Goal: Task Accomplishment & Management: Complete application form

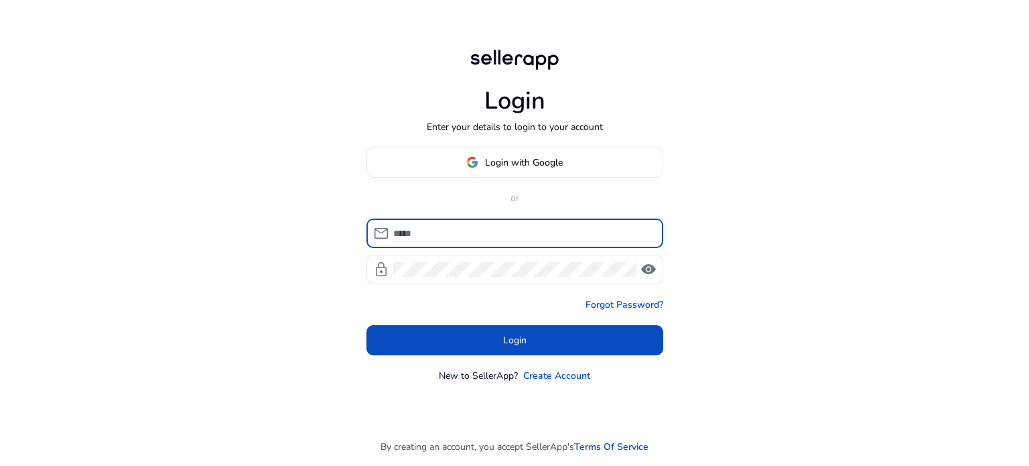
click at [508, 231] on input at bounding box center [522, 233] width 259 height 15
type input "**********"
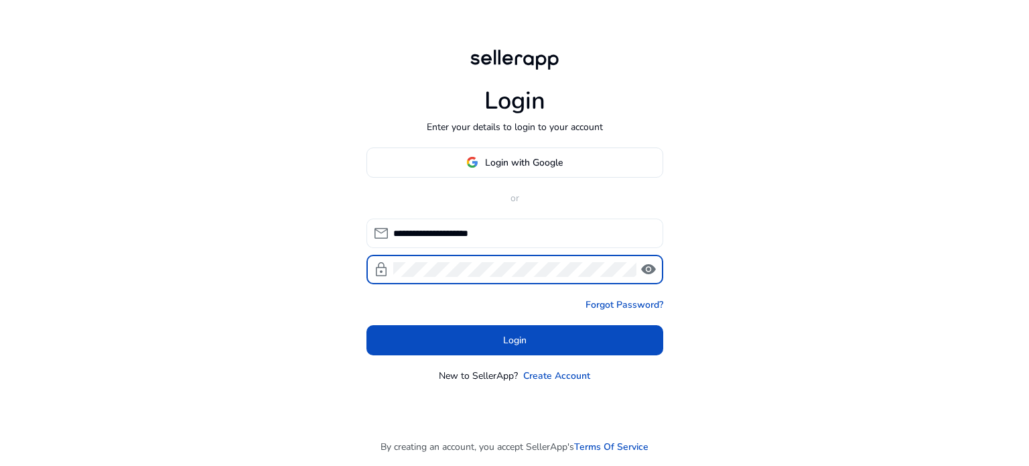
click button "Login" at bounding box center [515, 340] width 297 height 30
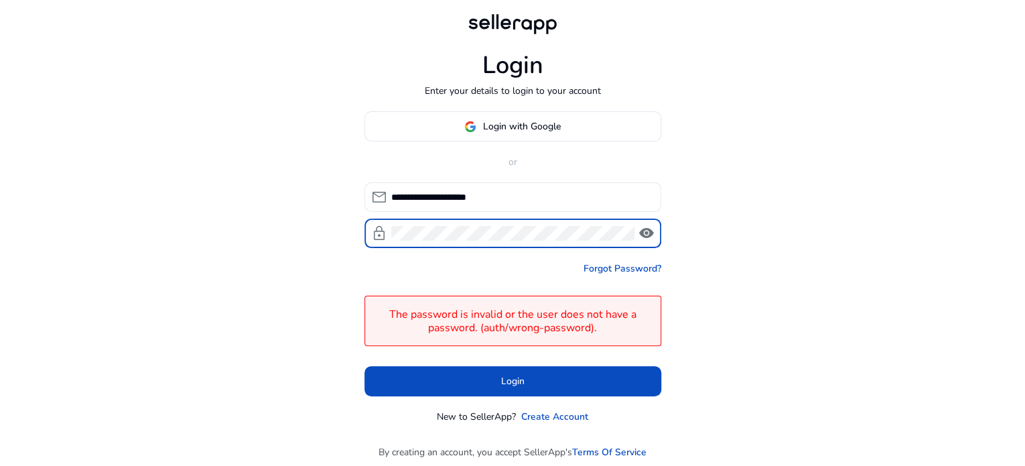
click button "Login" at bounding box center [513, 381] width 297 height 30
click at [536, 101] on div "**********" at bounding box center [513, 217] width 318 height 434
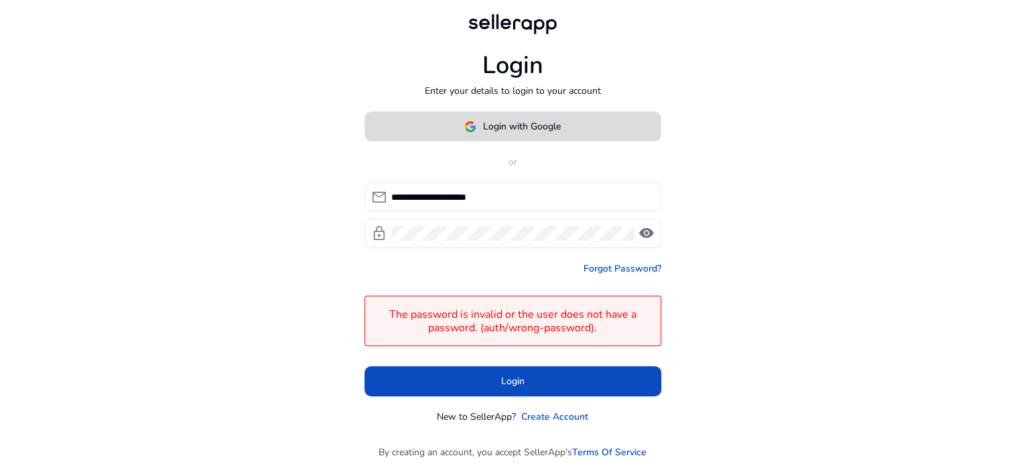
click at [529, 113] on span at bounding box center [513, 127] width 296 height 32
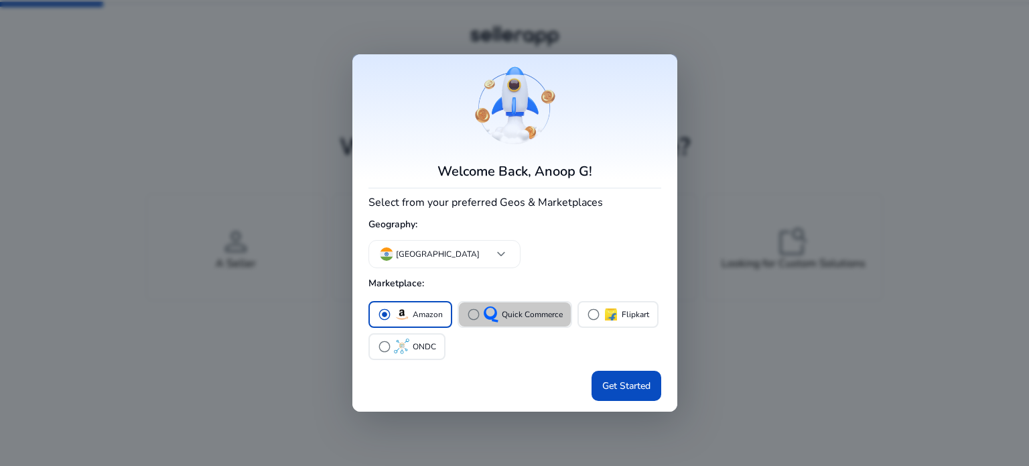
click at [472, 313] on span "radio_button_unchecked" at bounding box center [473, 314] width 13 height 13
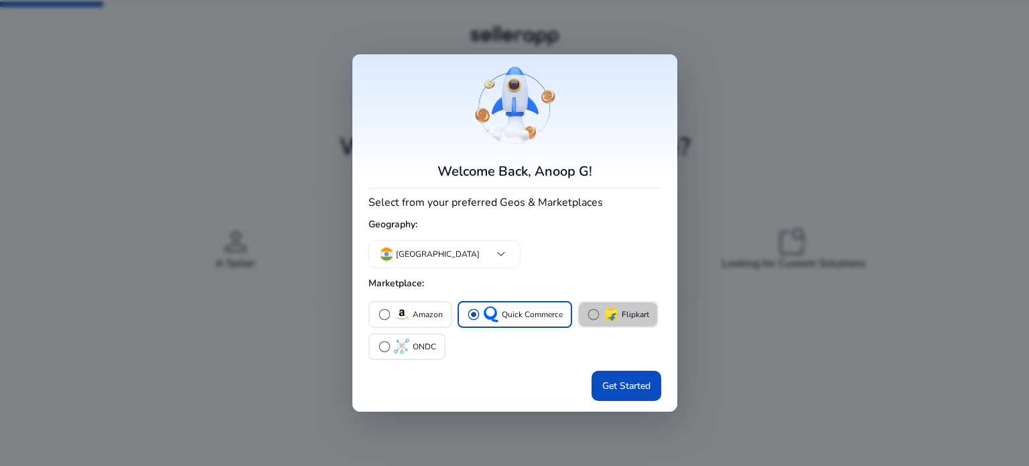
click at [588, 314] on span "radio_button_unchecked" at bounding box center [593, 314] width 13 height 13
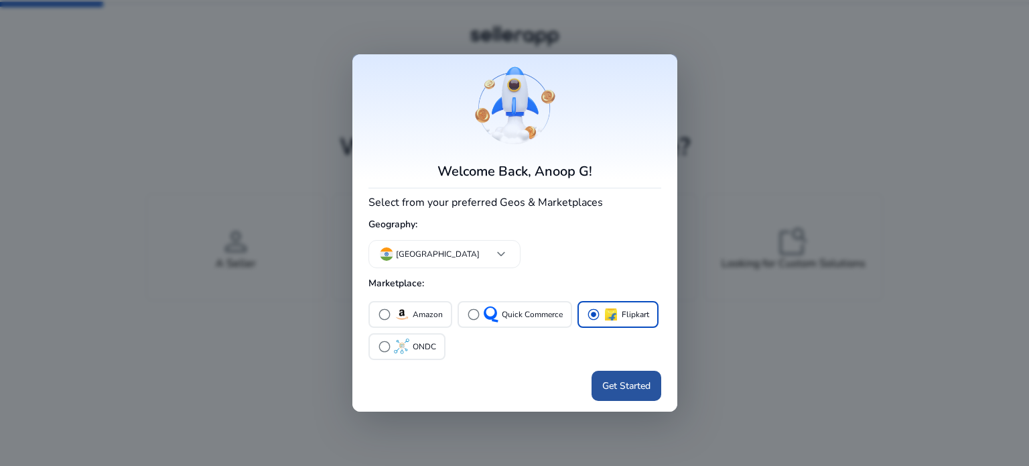
click at [627, 387] on span "Get Started" at bounding box center [626, 386] width 48 height 14
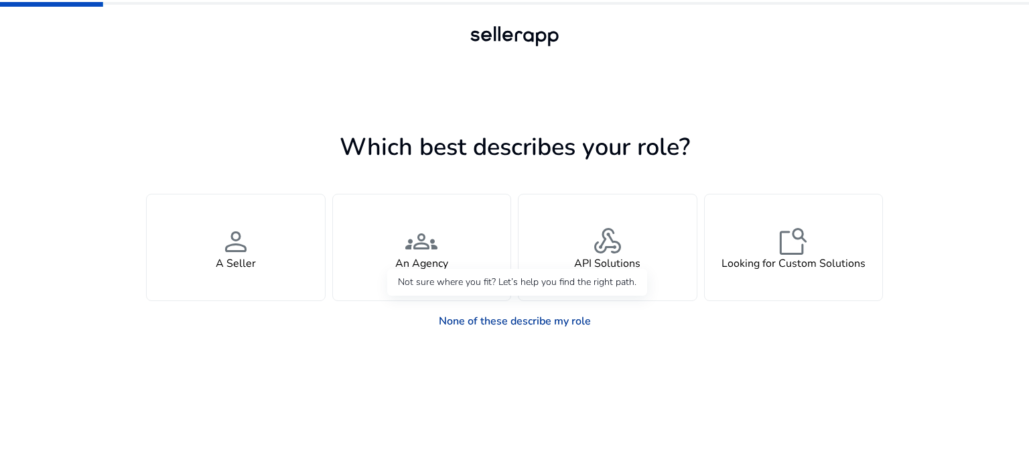
click at [523, 324] on link "None of these describe my role" at bounding box center [515, 321] width 174 height 27
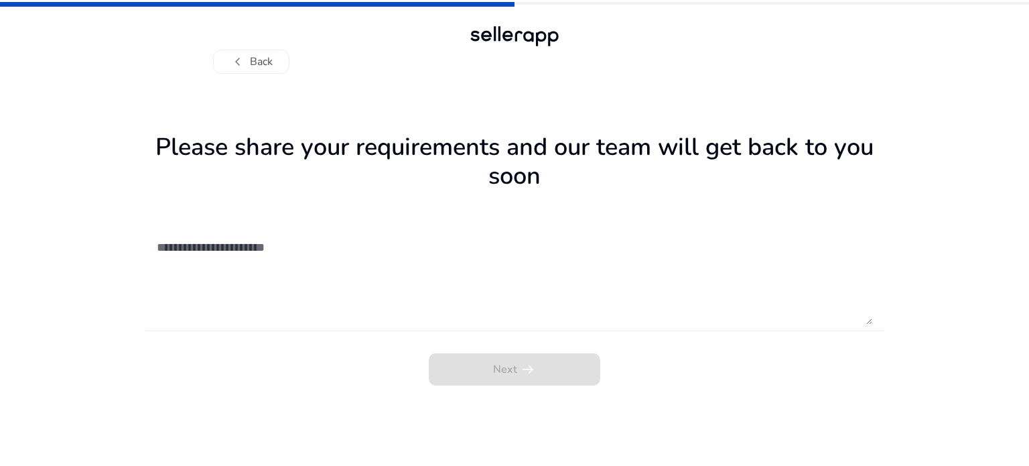
click at [367, 278] on textarea at bounding box center [515, 276] width 716 height 95
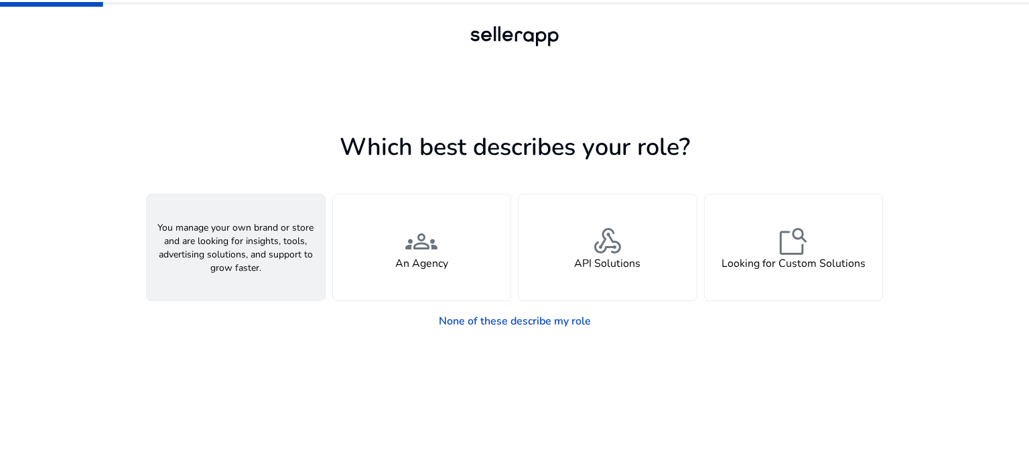
click at [241, 272] on div "person A Seller" at bounding box center [236, 247] width 178 height 106
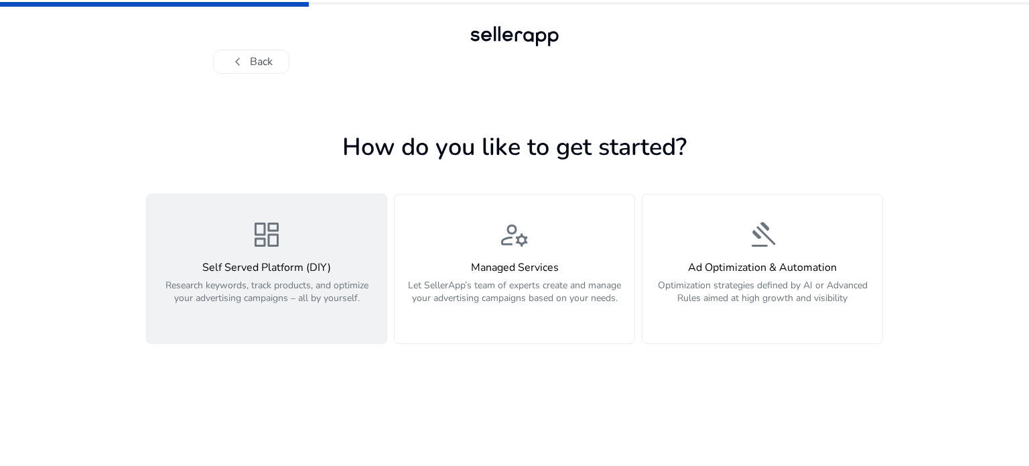
click at [319, 251] on div "dashboard Self Served Platform (DIY) Research keywords, track products, and opt…" at bounding box center [267, 268] width 224 height 101
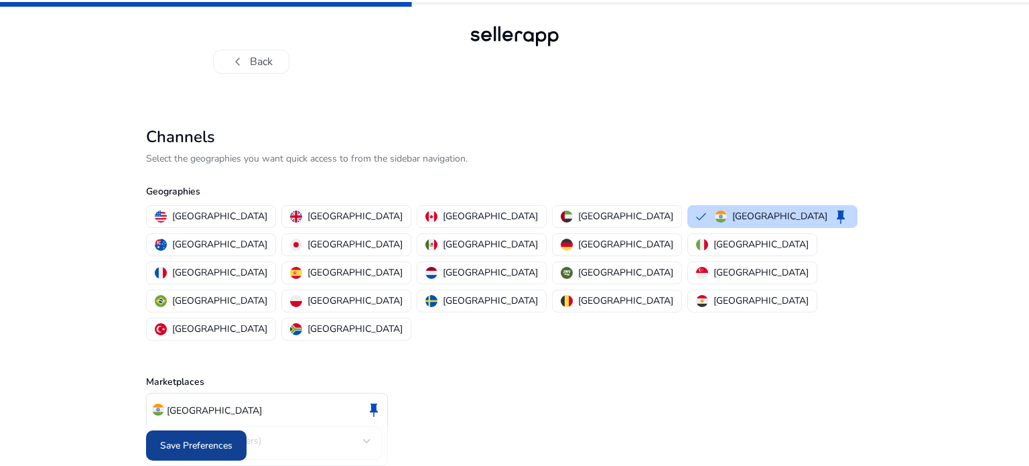
click at [196, 438] on span "Save Preferences" at bounding box center [196, 445] width 72 height 14
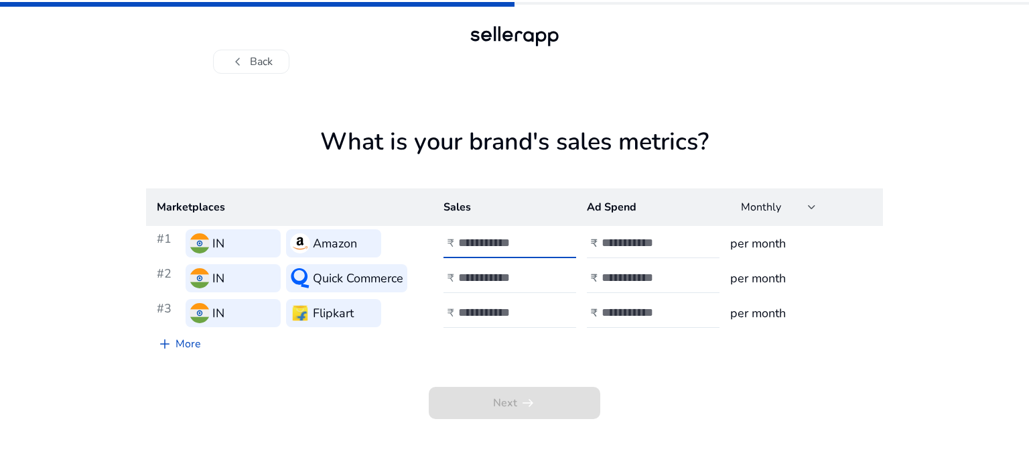
click at [501, 241] on input "number" at bounding box center [503, 242] width 90 height 15
type input "*****"
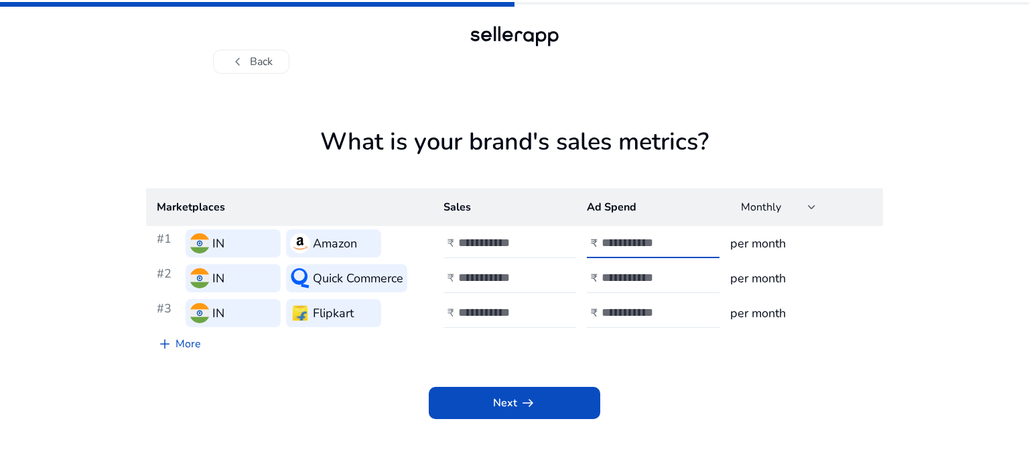
type input "****"
click at [541, 420] on app-sales-metrics "What is your brand's sales metrics? Marketplaces Sales Ad Spend Monthly #1 IN A…" at bounding box center [514, 296] width 737 height 338
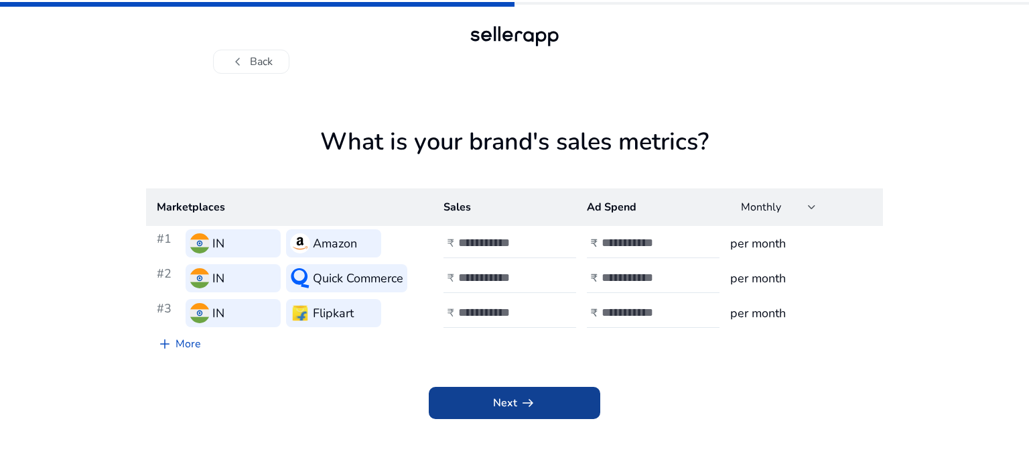
click at [536, 399] on span at bounding box center [515, 403] width 172 height 32
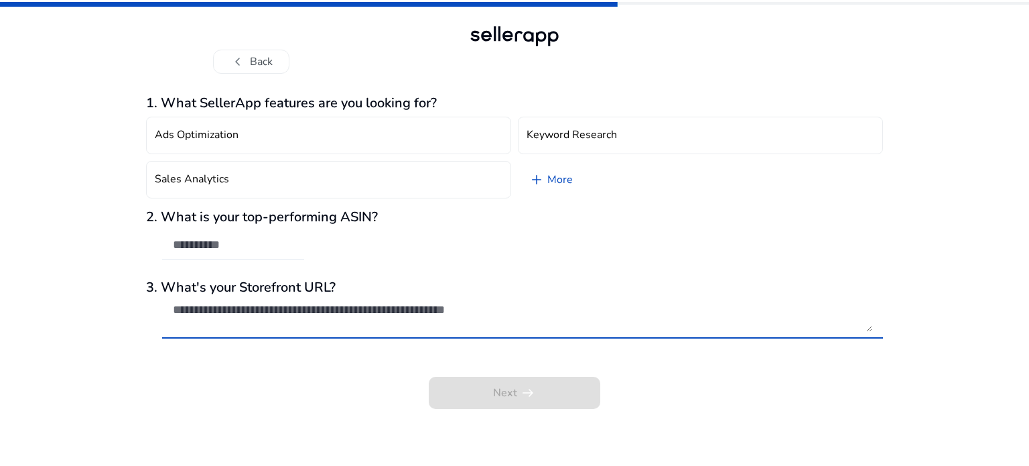
click at [373, 310] on textarea at bounding box center [523, 316] width 700 height 29
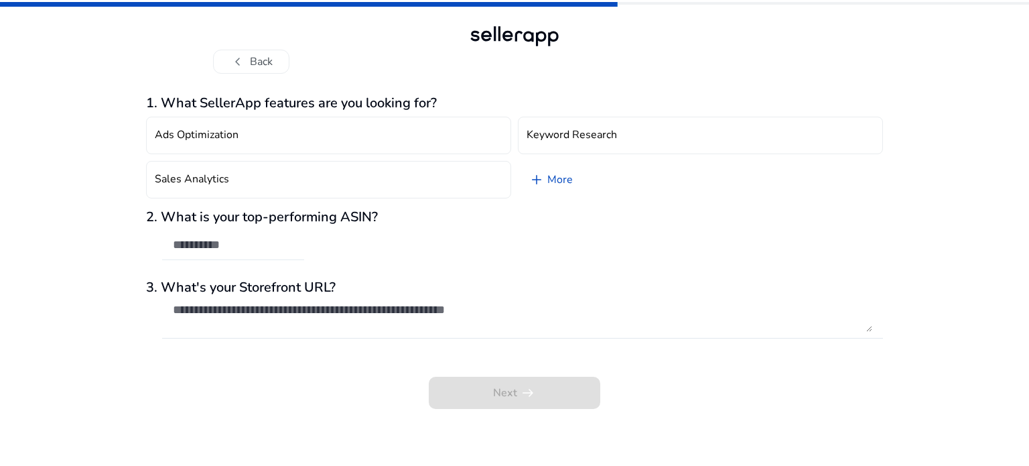
click at [253, 233] on div at bounding box center [233, 245] width 121 height 29
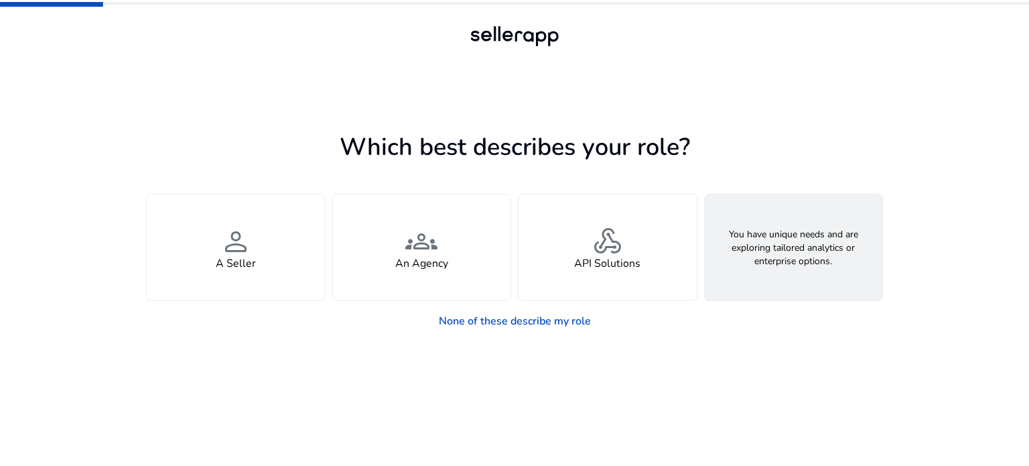
click at [820, 257] on h4 "Looking for Custom Solutions" at bounding box center [794, 263] width 144 height 13
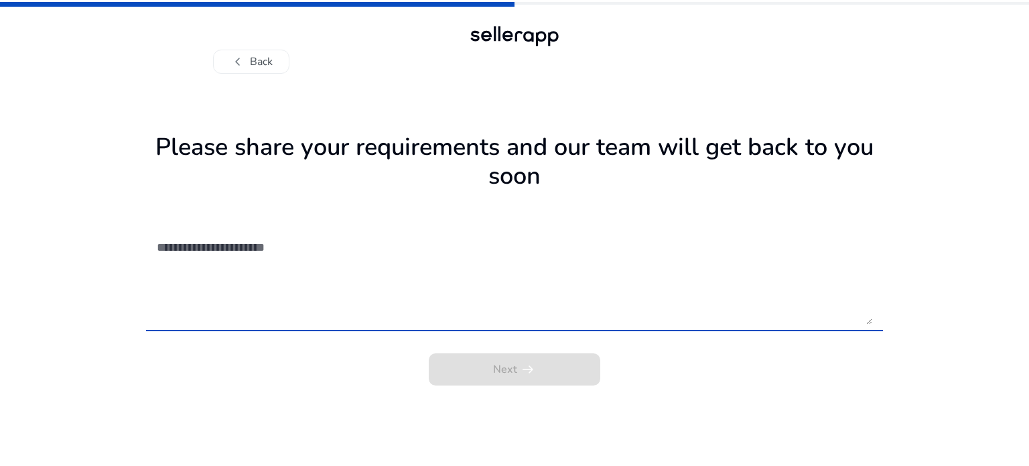
click at [402, 298] on textarea at bounding box center [515, 276] width 716 height 95
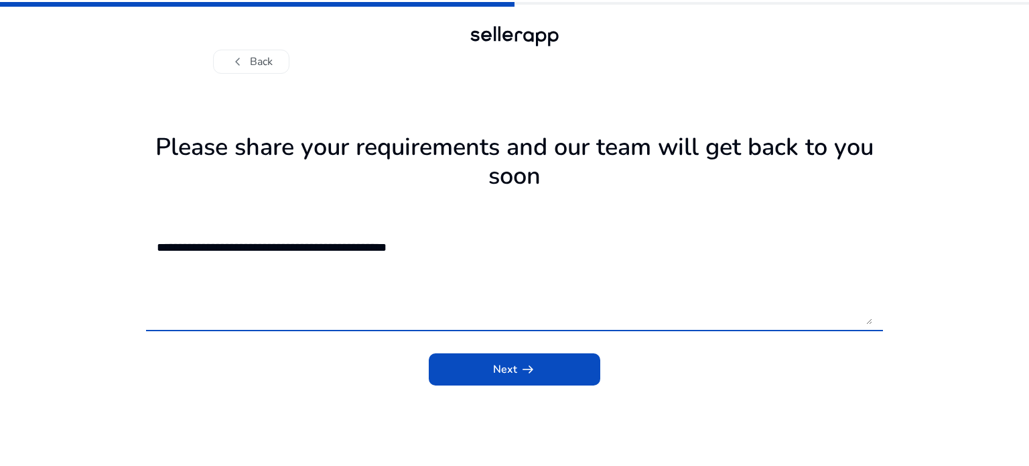
click at [446, 245] on textarea "**********" at bounding box center [515, 276] width 716 height 95
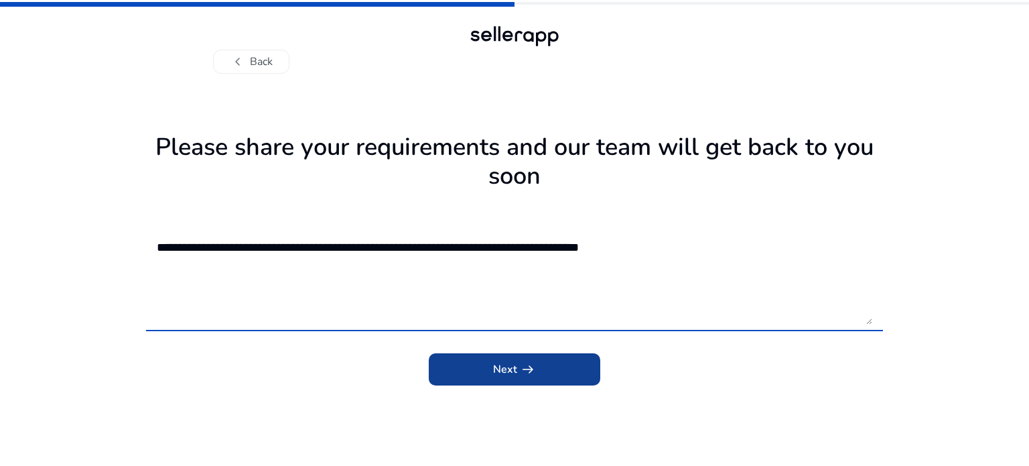
type textarea "**********"
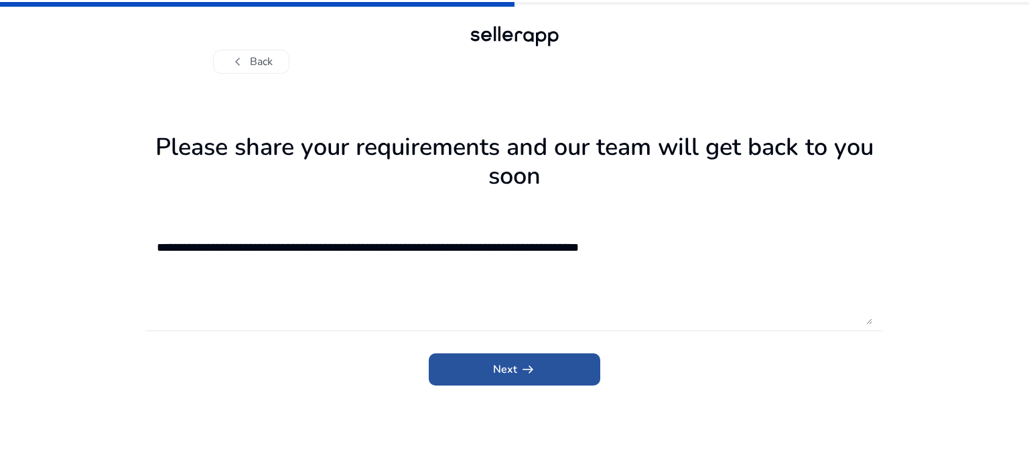
click at [582, 371] on span "submit" at bounding box center [515, 369] width 172 height 32
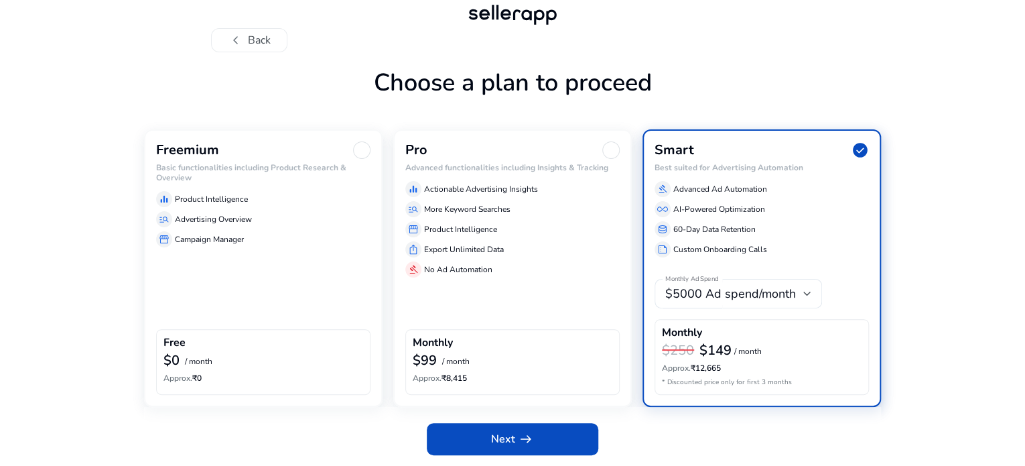
click at [245, 343] on div "Free" at bounding box center [264, 343] width 200 height 15
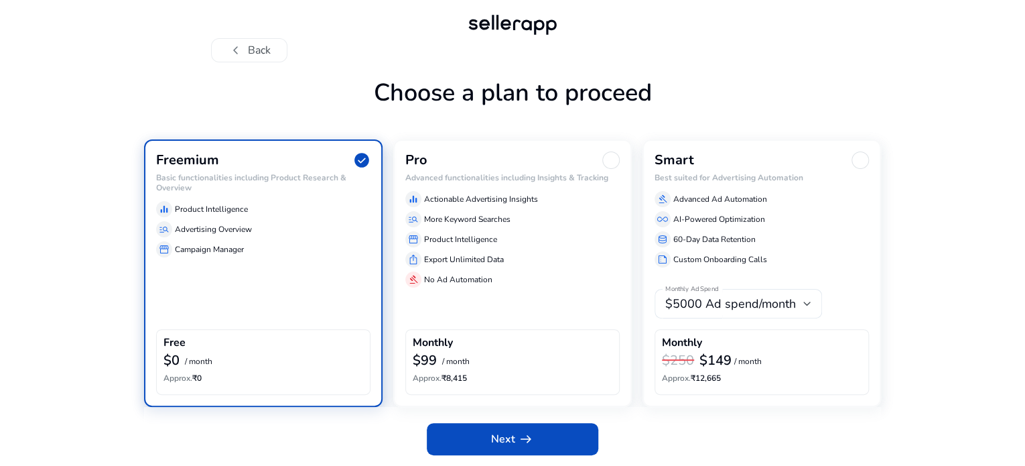
scroll to position [53, 0]
click at [527, 438] on span "arrow_right_alt" at bounding box center [526, 439] width 16 height 16
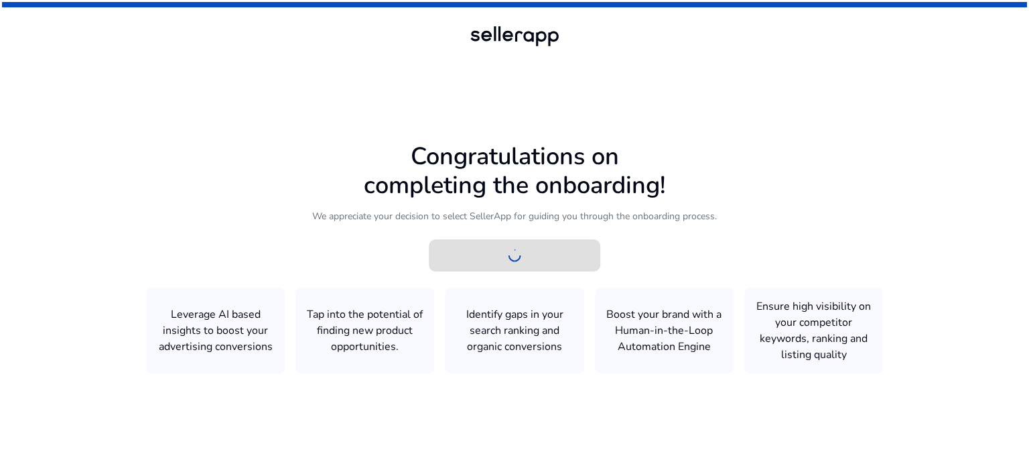
scroll to position [0, 0]
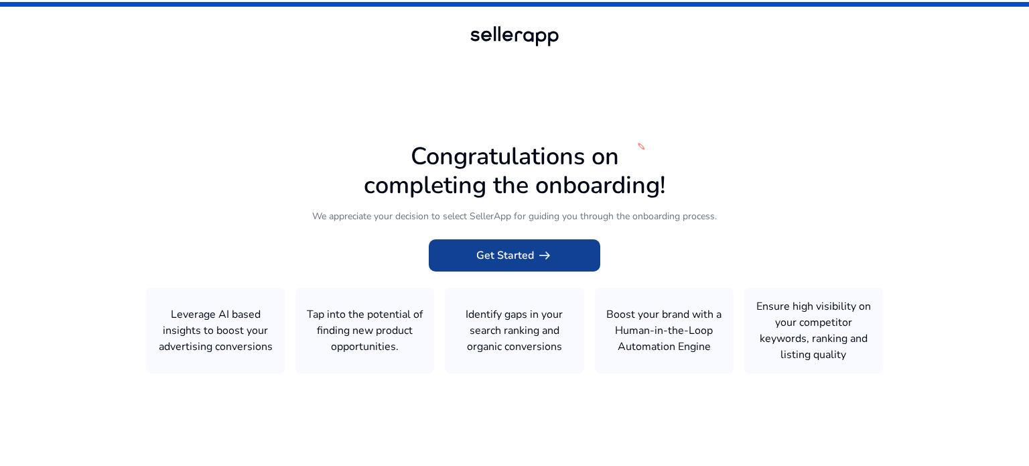
click at [515, 264] on span at bounding box center [515, 255] width 172 height 32
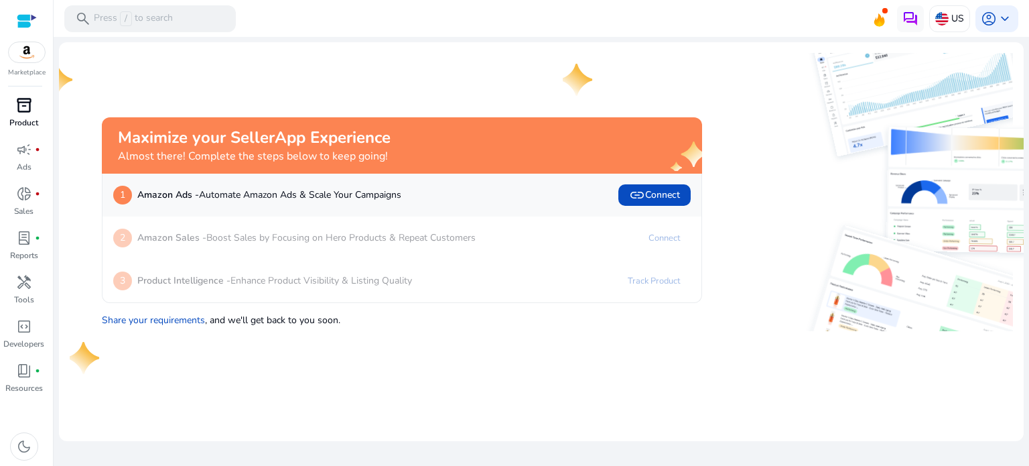
click at [32, 109] on div "inventory_2" at bounding box center [24, 104] width 38 height 21
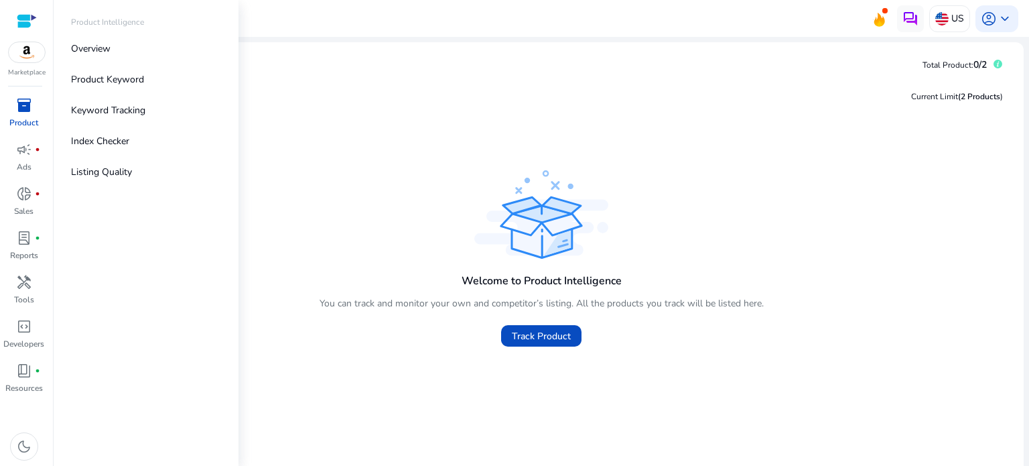
click at [31, 14] on div at bounding box center [27, 20] width 20 height 15
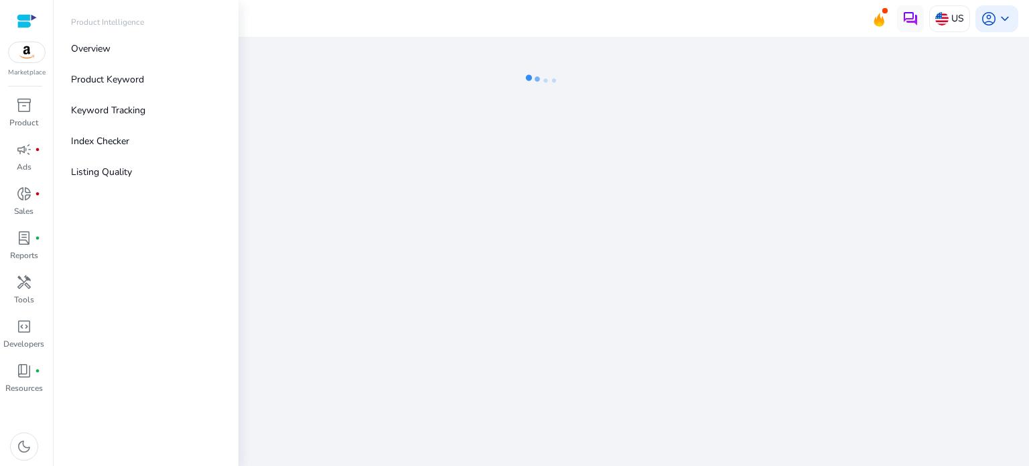
click at [31, 68] on p "Marketplace" at bounding box center [27, 73] width 38 height 10
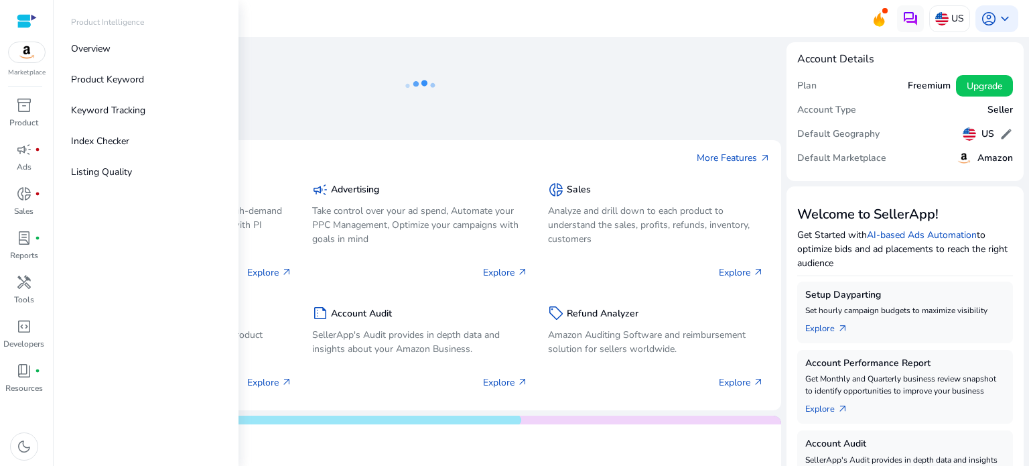
click at [29, 58] on img at bounding box center [27, 52] width 36 height 20
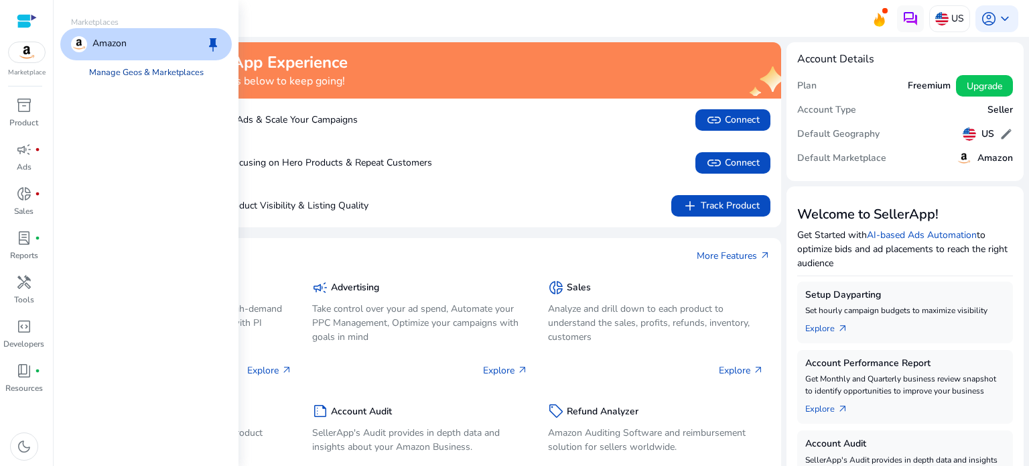
click at [135, 74] on link "Manage Geos & Marketplaces" at bounding box center [146, 72] width 136 height 24
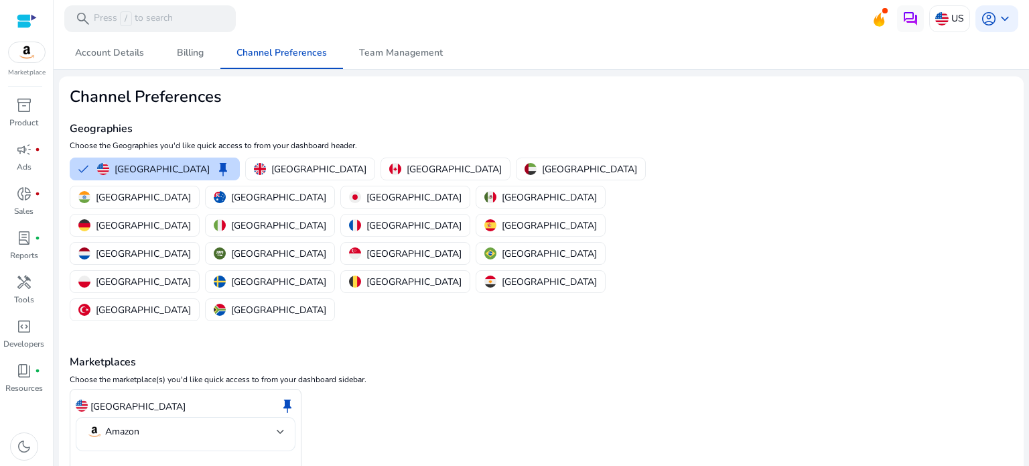
click at [261, 424] on mat-select-trigger "Amazon" at bounding box center [181, 432] width 190 height 16
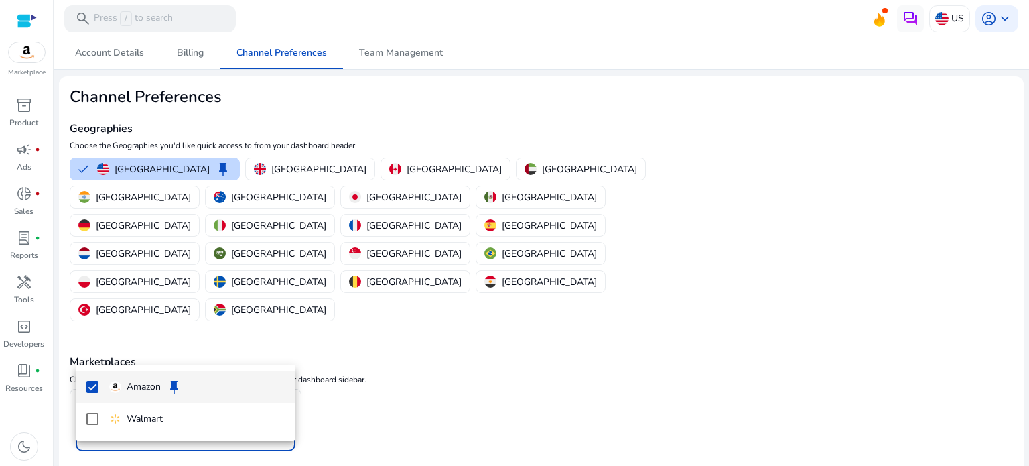
click at [288, 321] on div at bounding box center [514, 233] width 1029 height 466
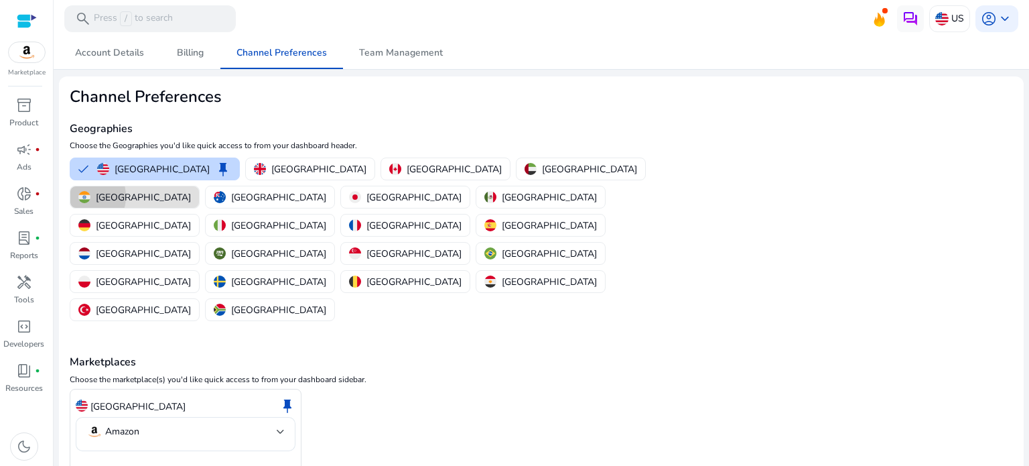
click at [90, 191] on img "button" at bounding box center [84, 197] width 12 height 12
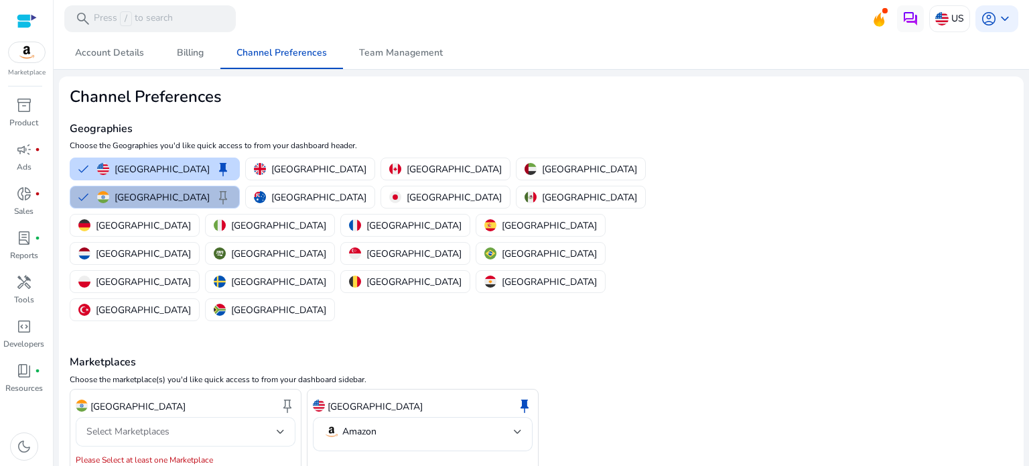
click at [207, 424] on div "Select Marketplaces" at bounding box center [181, 431] width 190 height 15
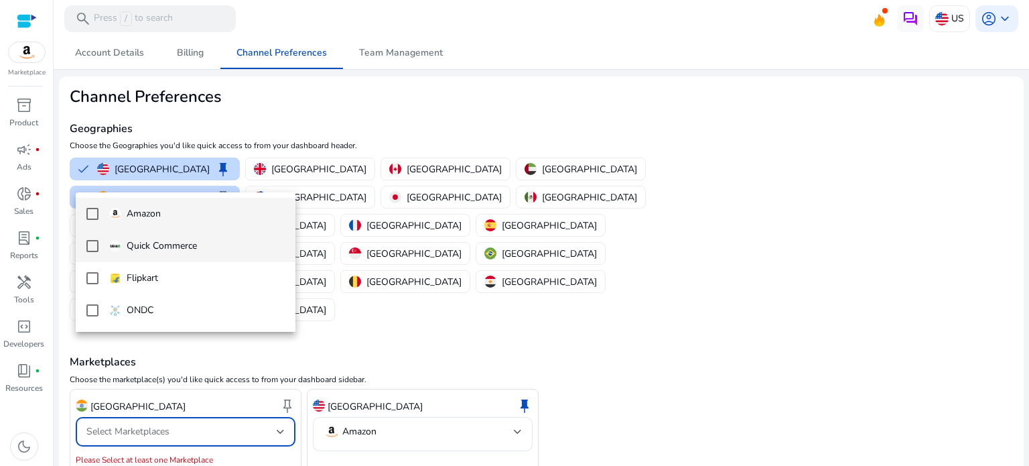
click at [94, 245] on mat-pseudo-checkbox at bounding box center [92, 246] width 12 height 12
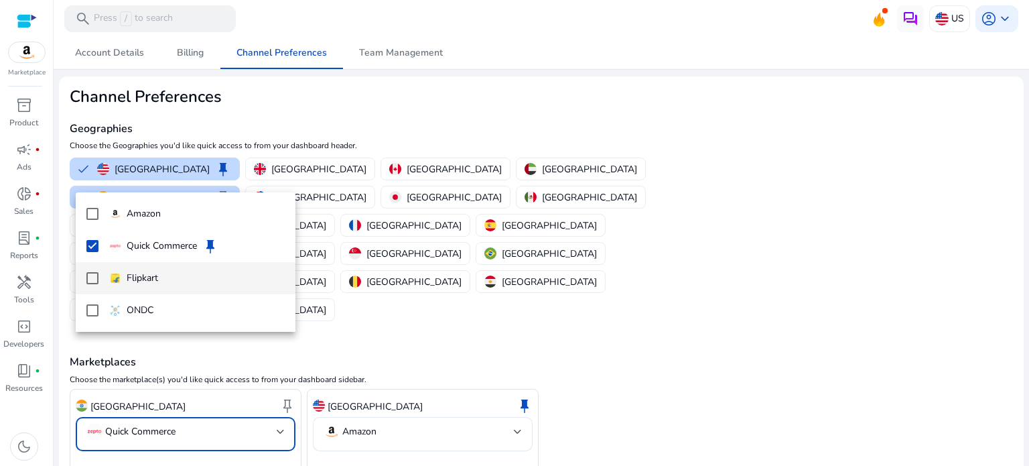
click at [94, 278] on mat-pseudo-checkbox at bounding box center [92, 278] width 12 height 12
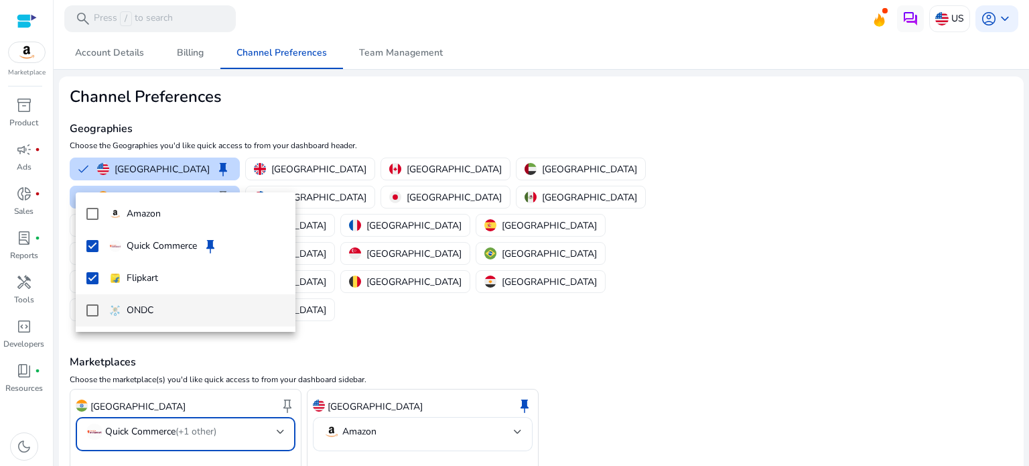
click at [97, 318] on mat-option "ONDC" at bounding box center [186, 310] width 220 height 32
click at [132, 423] on div at bounding box center [514, 233] width 1029 height 466
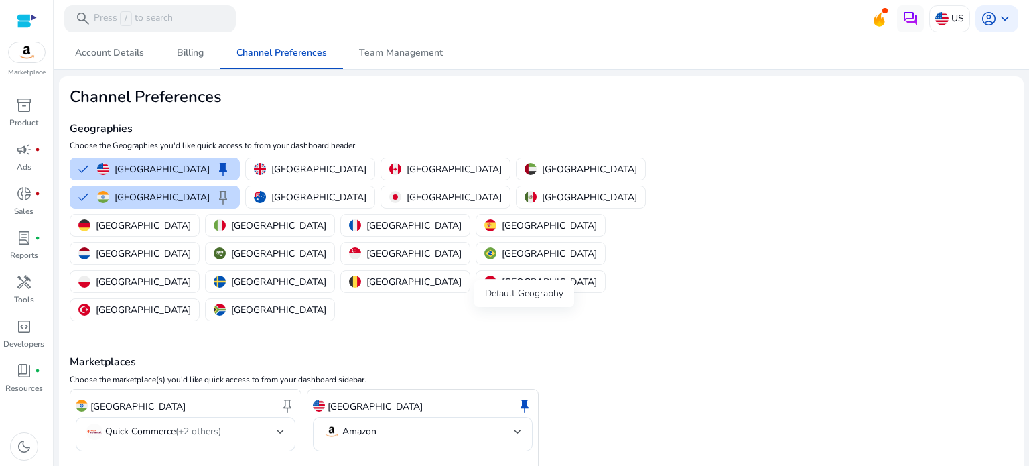
click at [528, 397] on span "keep" at bounding box center [525, 405] width 16 height 16
click at [521, 397] on span "keep" at bounding box center [525, 405] width 16 height 16
click at [528, 397] on span "keep" at bounding box center [525, 405] width 16 height 16
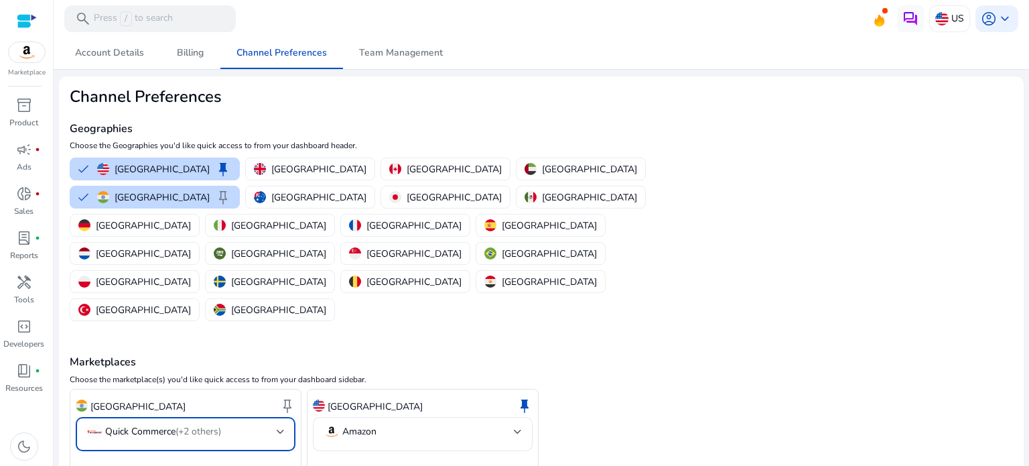
click at [282, 429] on div at bounding box center [281, 431] width 8 height 5
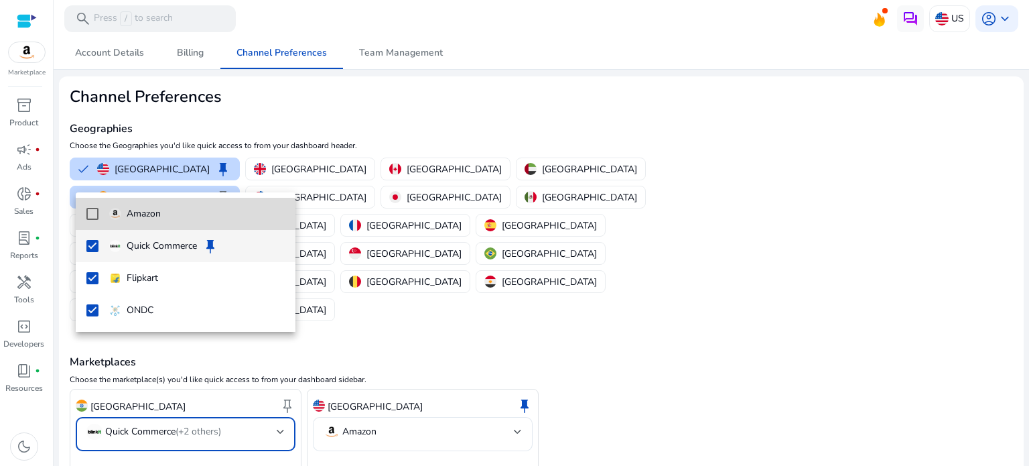
click at [90, 211] on mat-pseudo-checkbox at bounding box center [92, 214] width 12 height 12
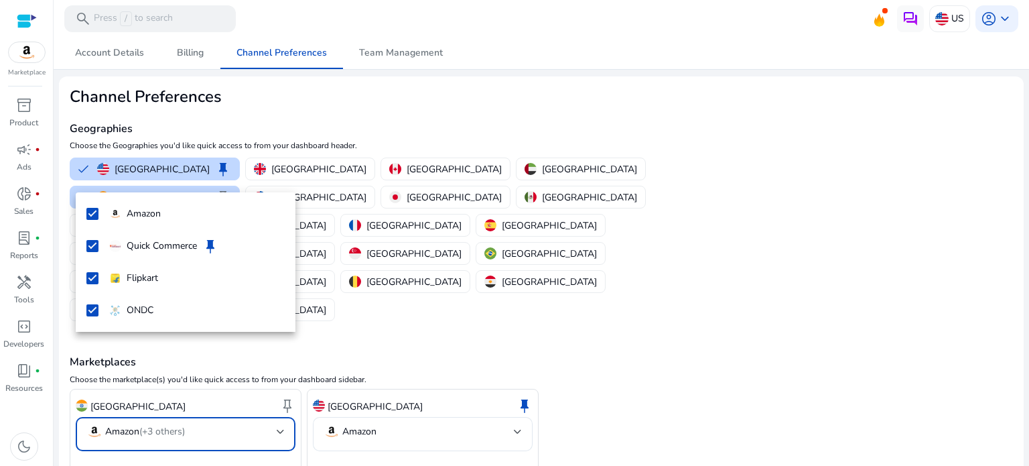
click at [616, 345] on div at bounding box center [514, 233] width 1029 height 466
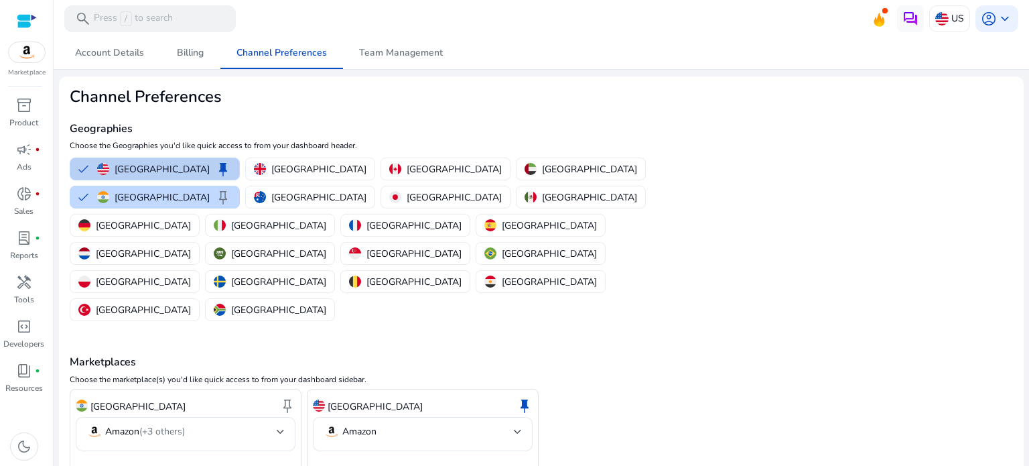
click at [85, 168] on button "United States keep" at bounding box center [154, 168] width 169 height 21
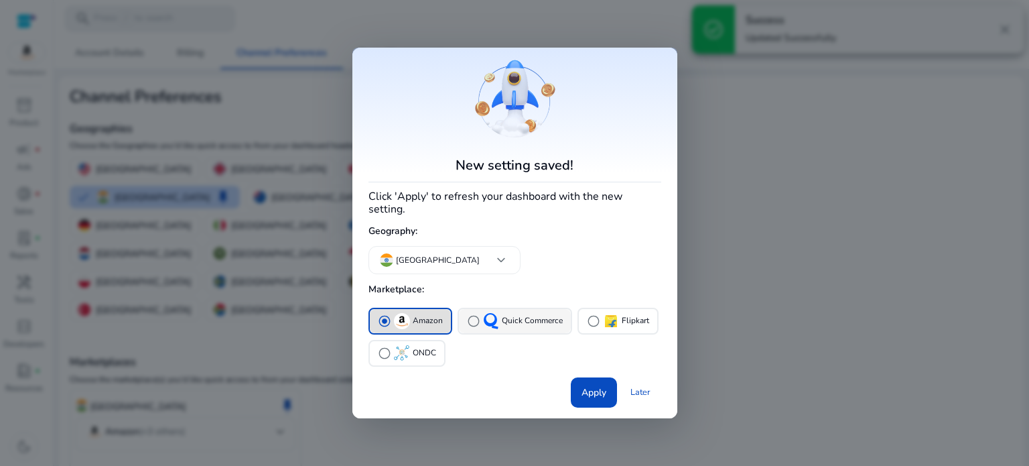
click at [468, 317] on span "radio_button_unchecked" at bounding box center [473, 320] width 13 height 13
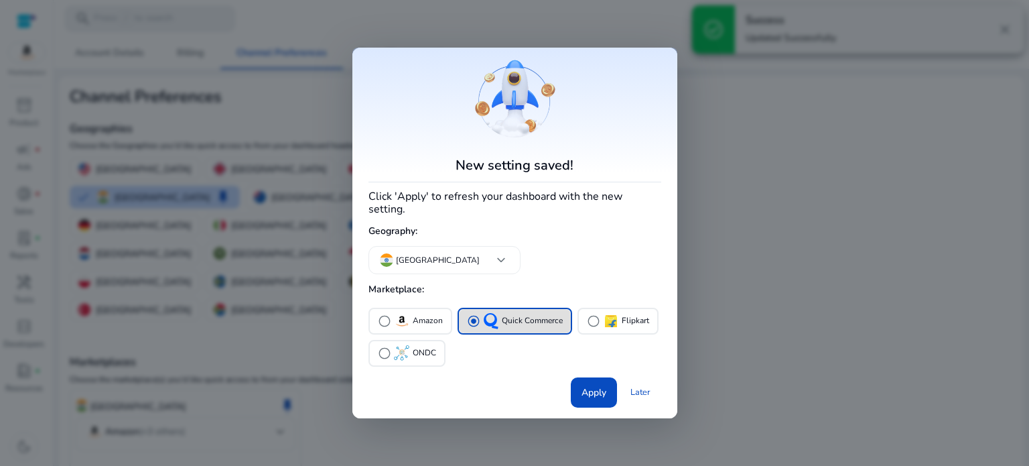
click at [392, 305] on div "radio_button_unchecked Amazon radio_button_checked Quick Commerce radio_button_…" at bounding box center [512, 337] width 298 height 64
click at [379, 314] on span "radio_button_unchecked" at bounding box center [384, 320] width 13 height 13
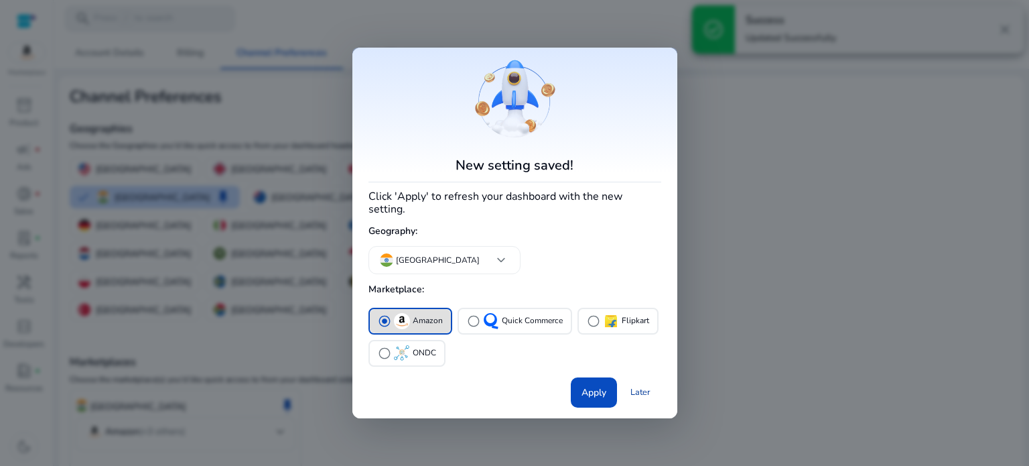
click at [635, 391] on link "Later" at bounding box center [641, 392] width 42 height 24
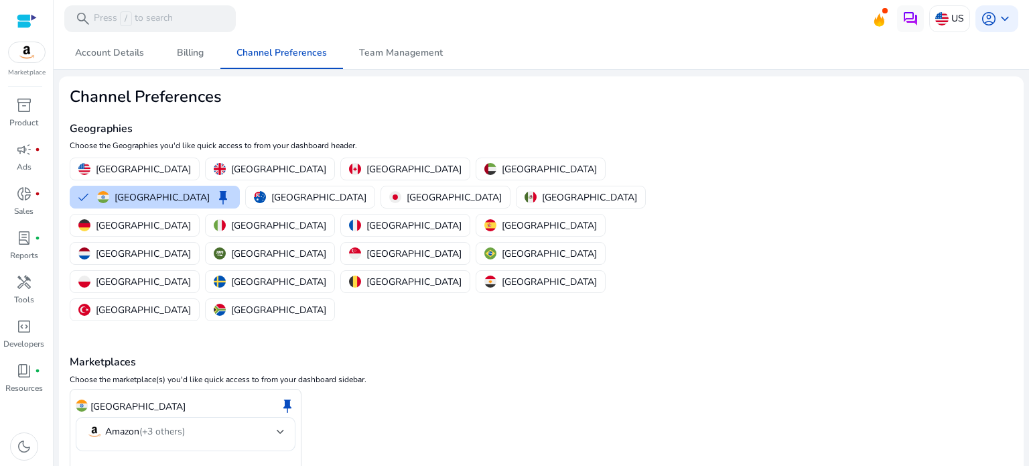
click at [27, 61] on img at bounding box center [27, 52] width 36 height 20
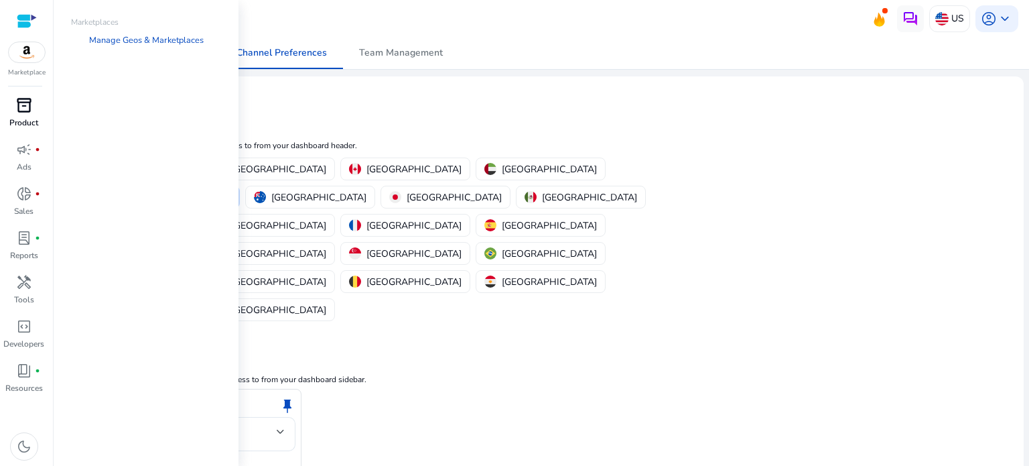
click at [30, 119] on p "Product" at bounding box center [23, 123] width 29 height 12
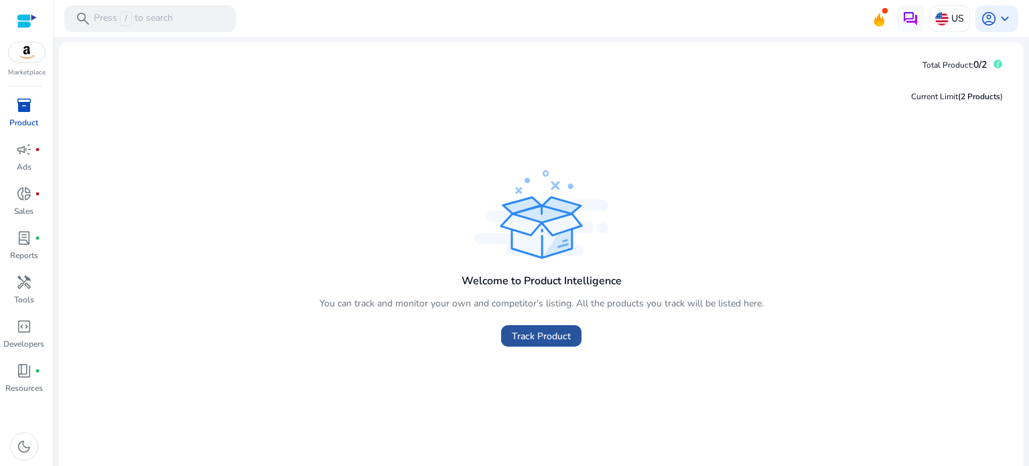
click at [560, 336] on span "Track Product" at bounding box center [541, 336] width 59 height 14
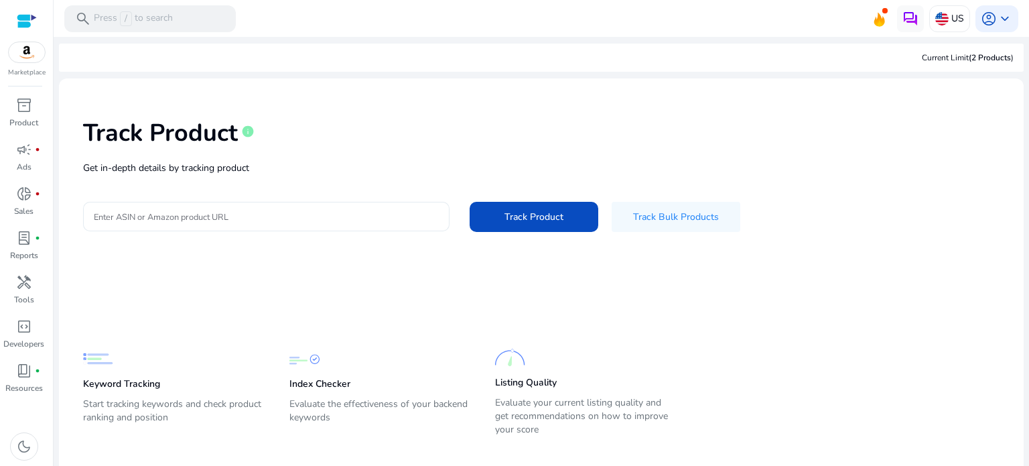
click at [180, 219] on input "Enter ASIN or Amazon product URL" at bounding box center [266, 216] width 345 height 15
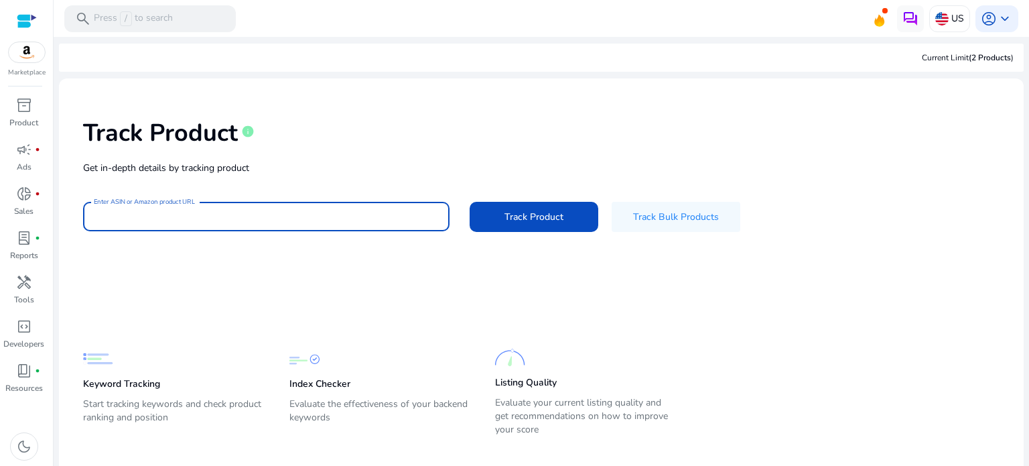
paste input "**********"
type input "**********"
click at [852, 363] on div "Keyword Tracking Start tracking keywords and check product ranking and position…" at bounding box center [531, 383] width 897 height 115
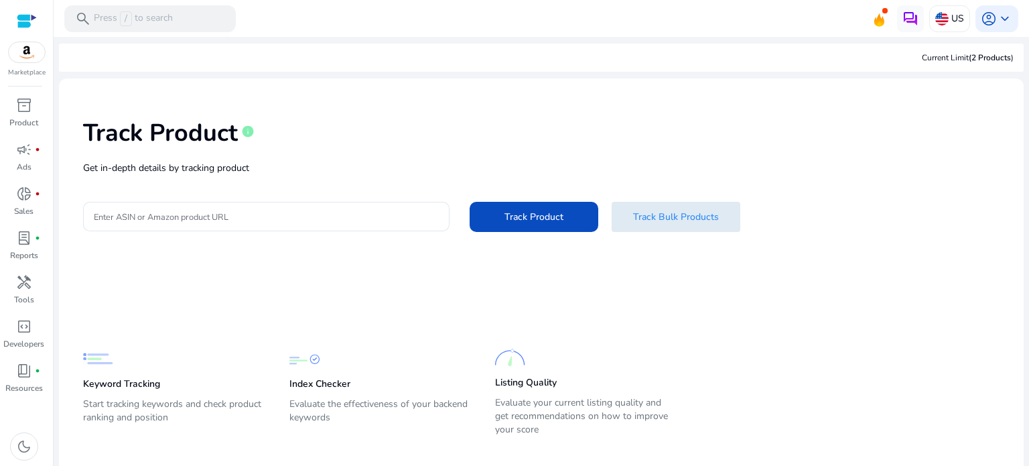
click at [707, 224] on span at bounding box center [676, 216] width 129 height 32
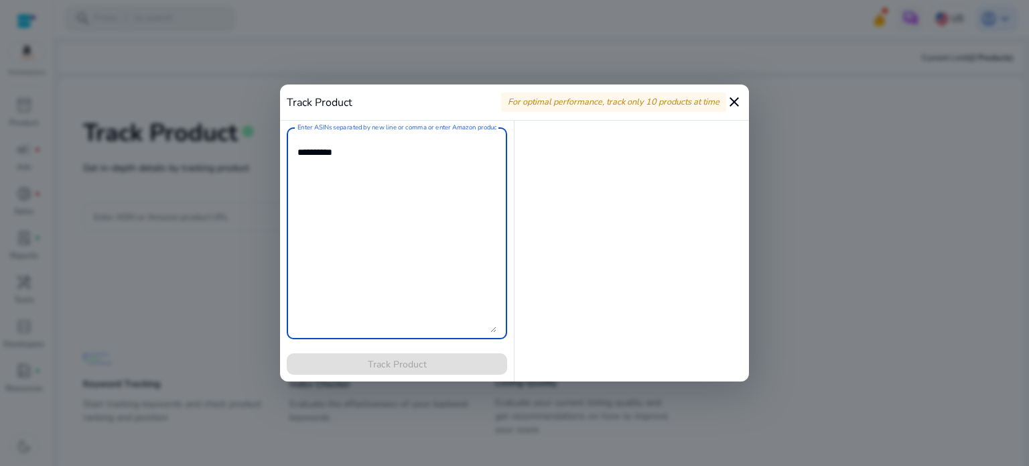
click at [740, 101] on mat-icon "close" at bounding box center [734, 102] width 16 height 16
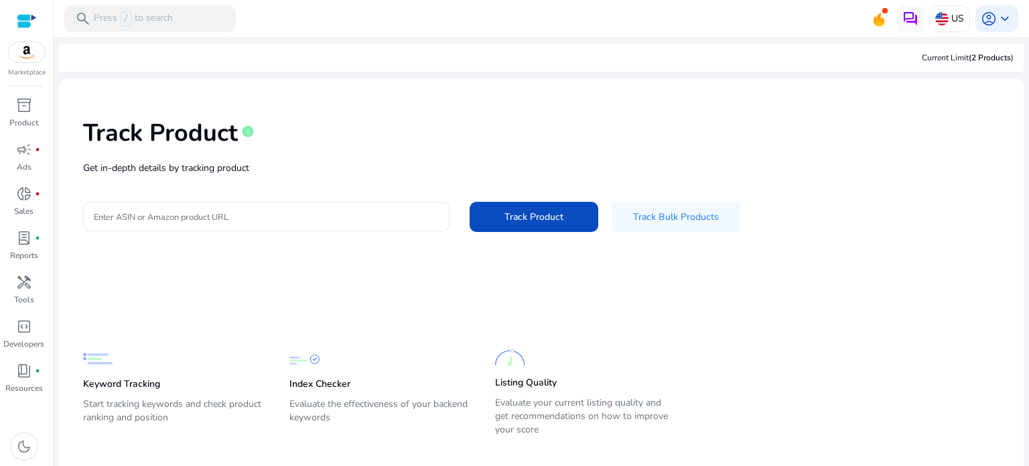
click at [235, 211] on input "Enter ASIN or Amazon product URL" at bounding box center [266, 216] width 345 height 15
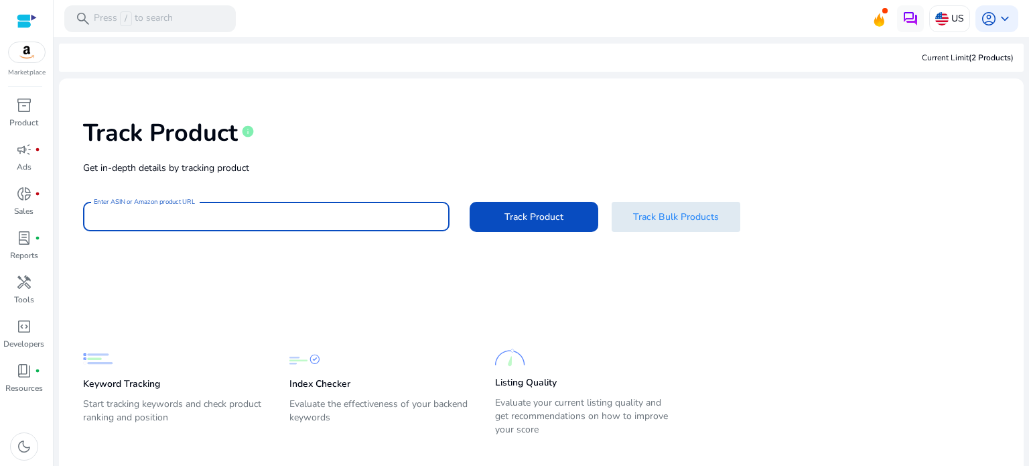
click at [634, 214] on span "Track Bulk Products" at bounding box center [676, 217] width 86 height 14
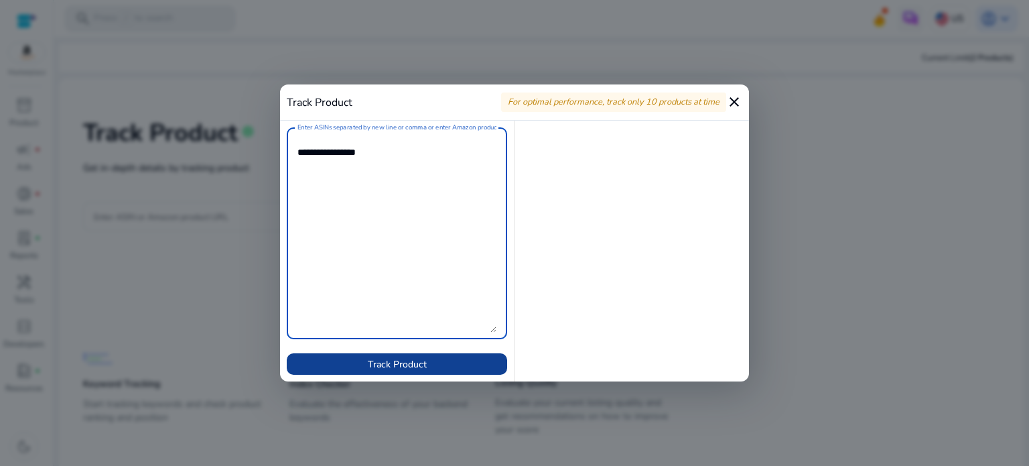
type textarea "**********"
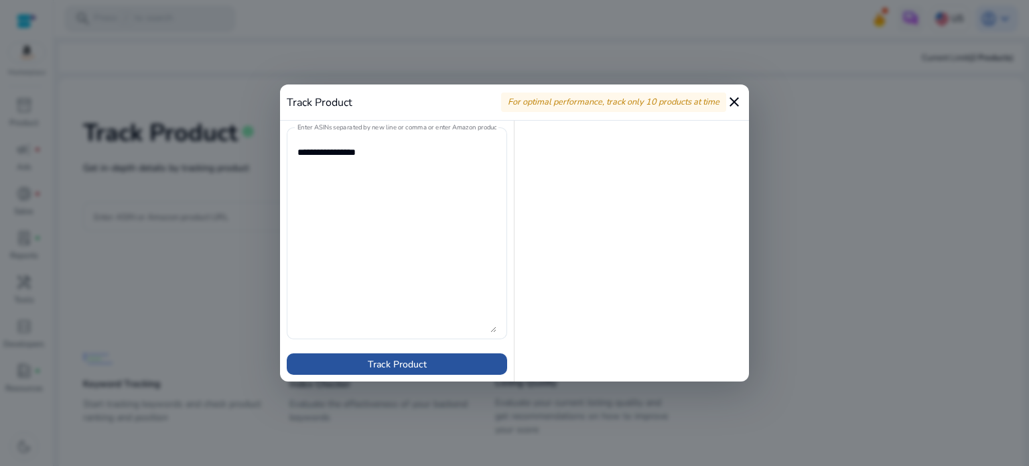
click at [402, 364] on span "Track Product" at bounding box center [397, 364] width 59 height 14
click at [407, 363] on span "Track Product" at bounding box center [397, 364] width 59 height 14
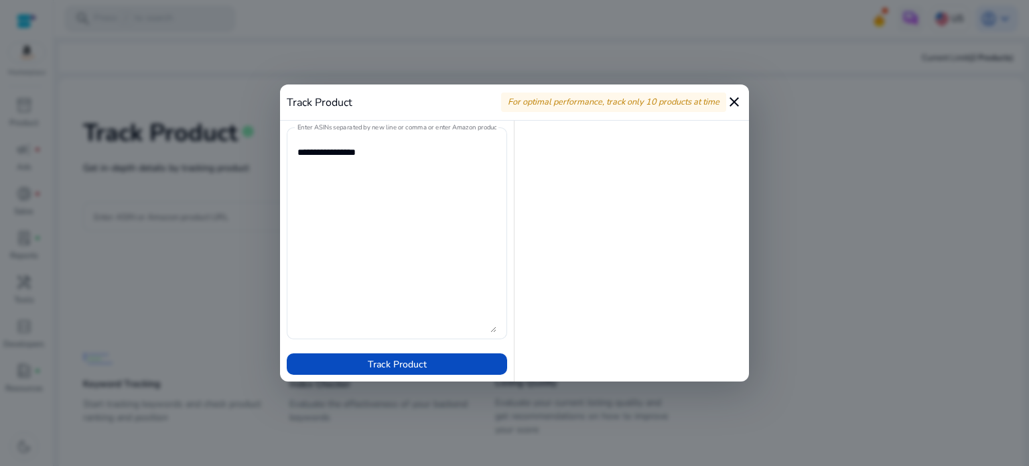
click at [734, 104] on mat-icon "close" at bounding box center [734, 102] width 16 height 16
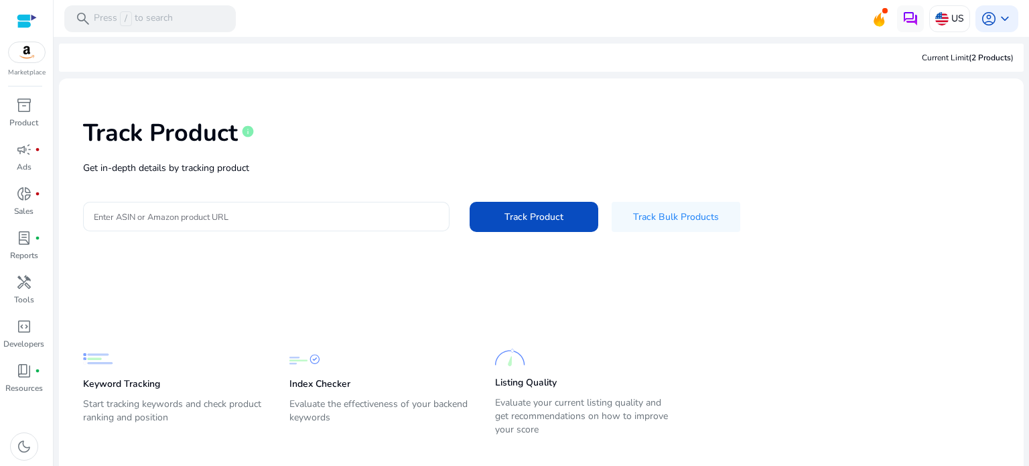
click at [261, 222] on input "Enter ASIN or Amazon product URL" at bounding box center [266, 216] width 345 height 15
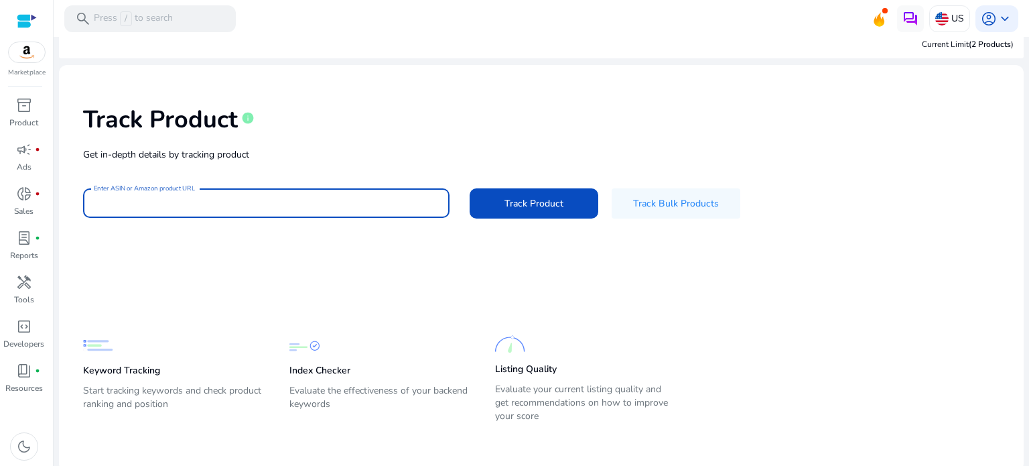
scroll to position [19, 0]
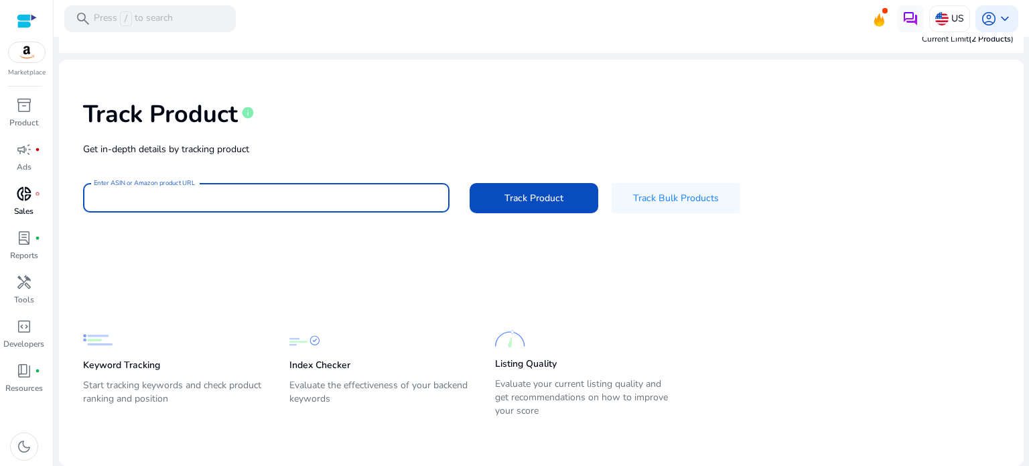
click at [30, 198] on span "donut_small" at bounding box center [24, 194] width 16 height 16
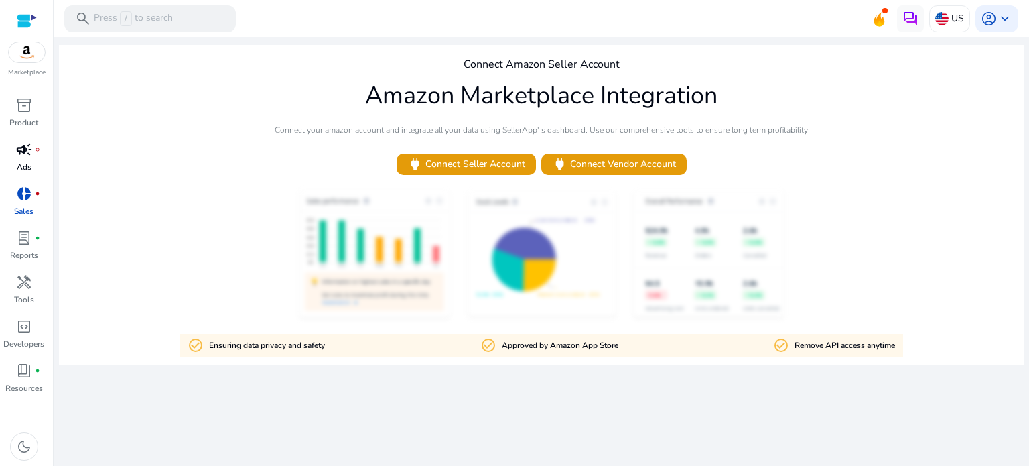
click at [25, 152] on span "campaign" at bounding box center [24, 149] width 16 height 16
